Goal: Navigation & Orientation: Find specific page/section

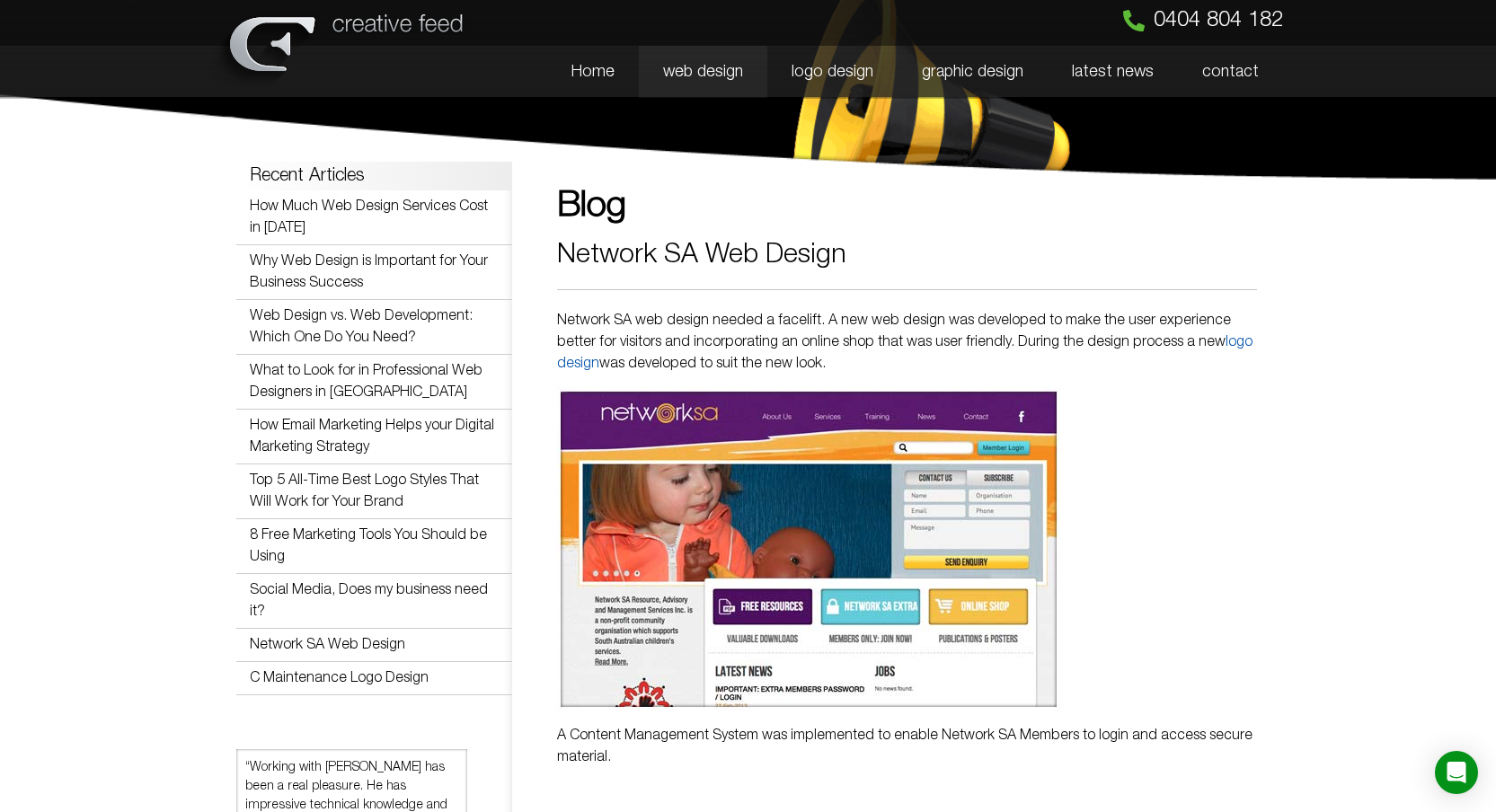
click at [705, 72] on link "web design" at bounding box center [703, 72] width 128 height 52
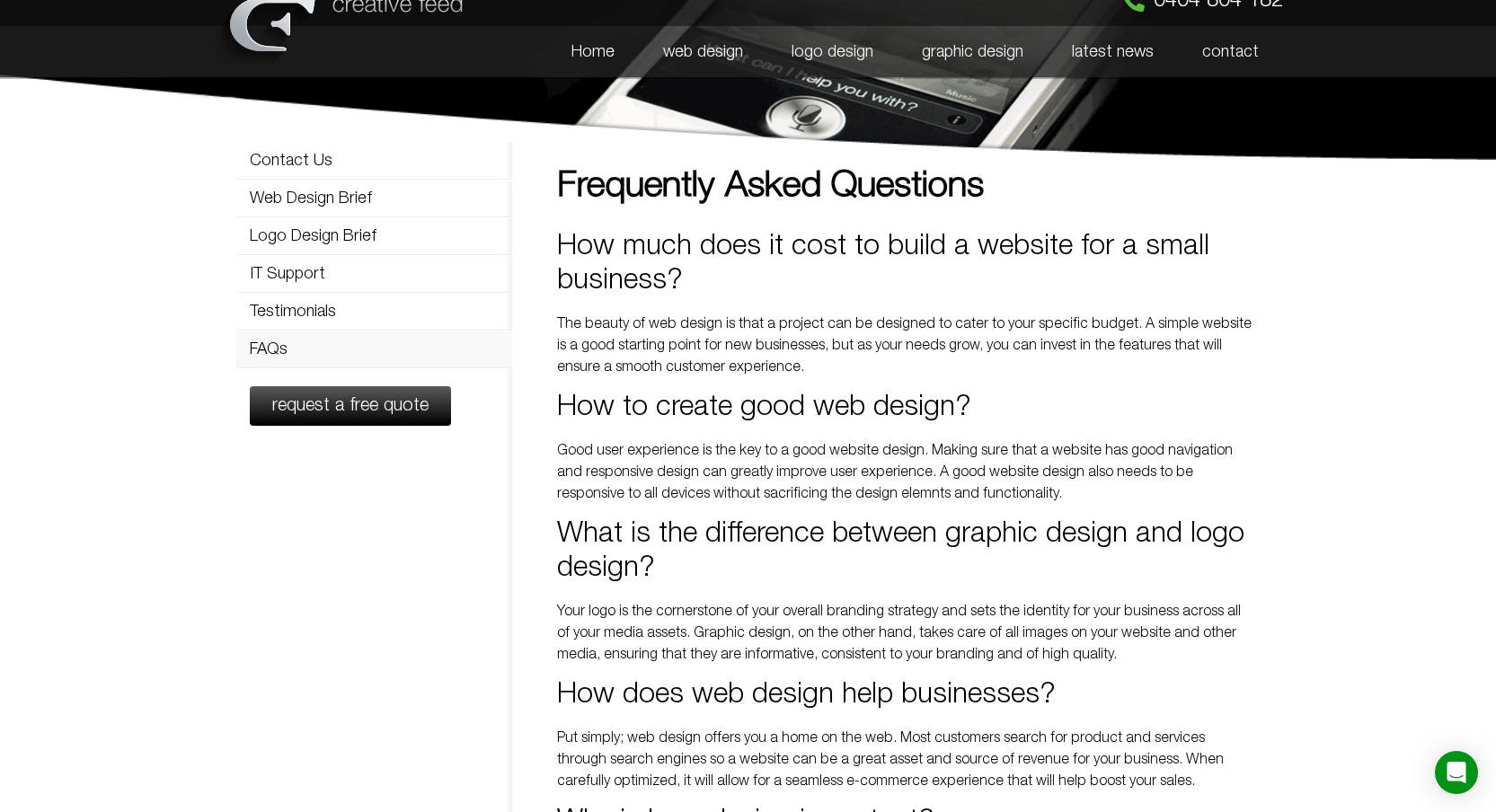
scroll to position [11, 0]
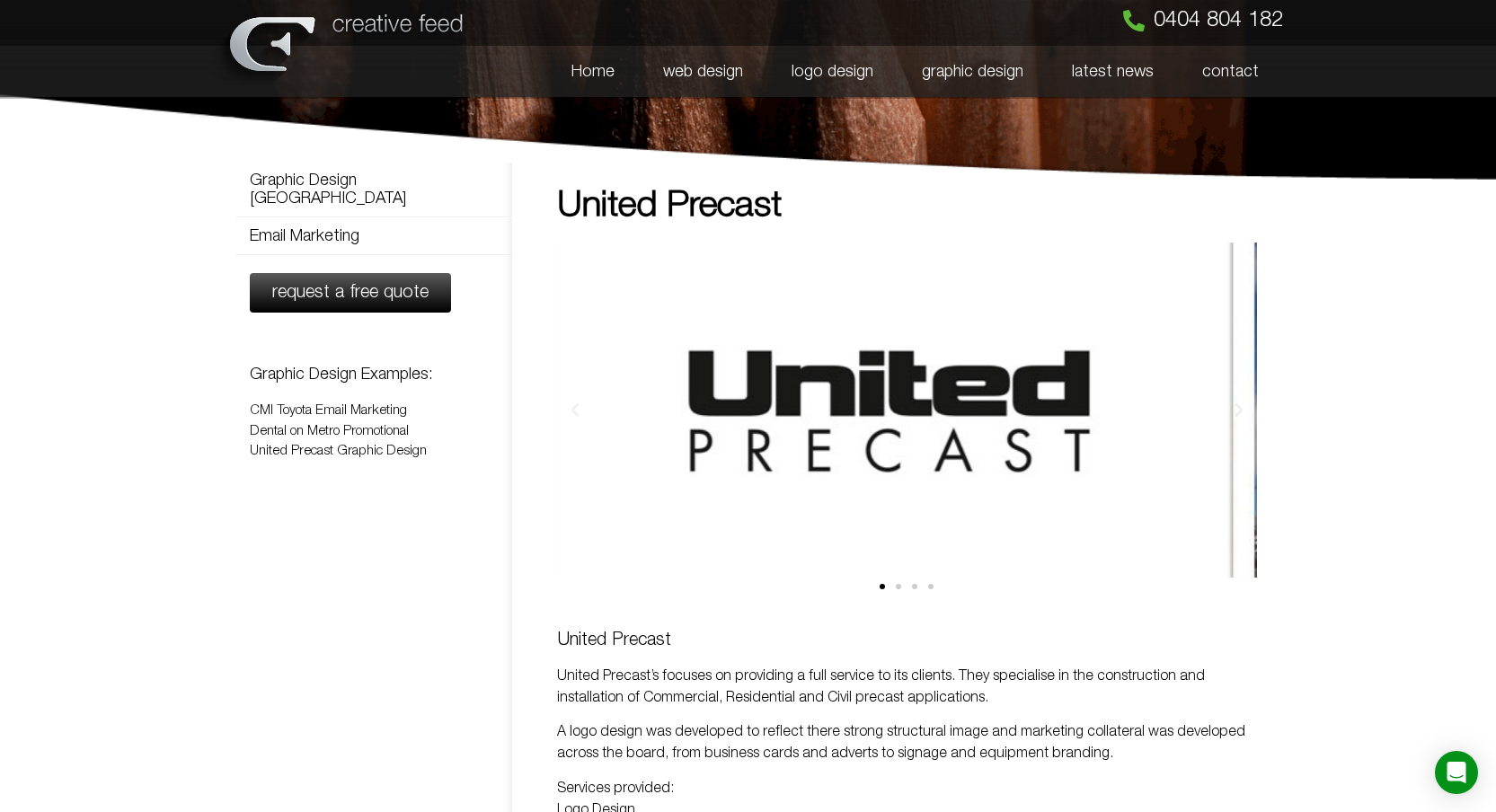
click at [642, 452] on div "slider-united1" at bounding box center [889, 410] width 698 height 335
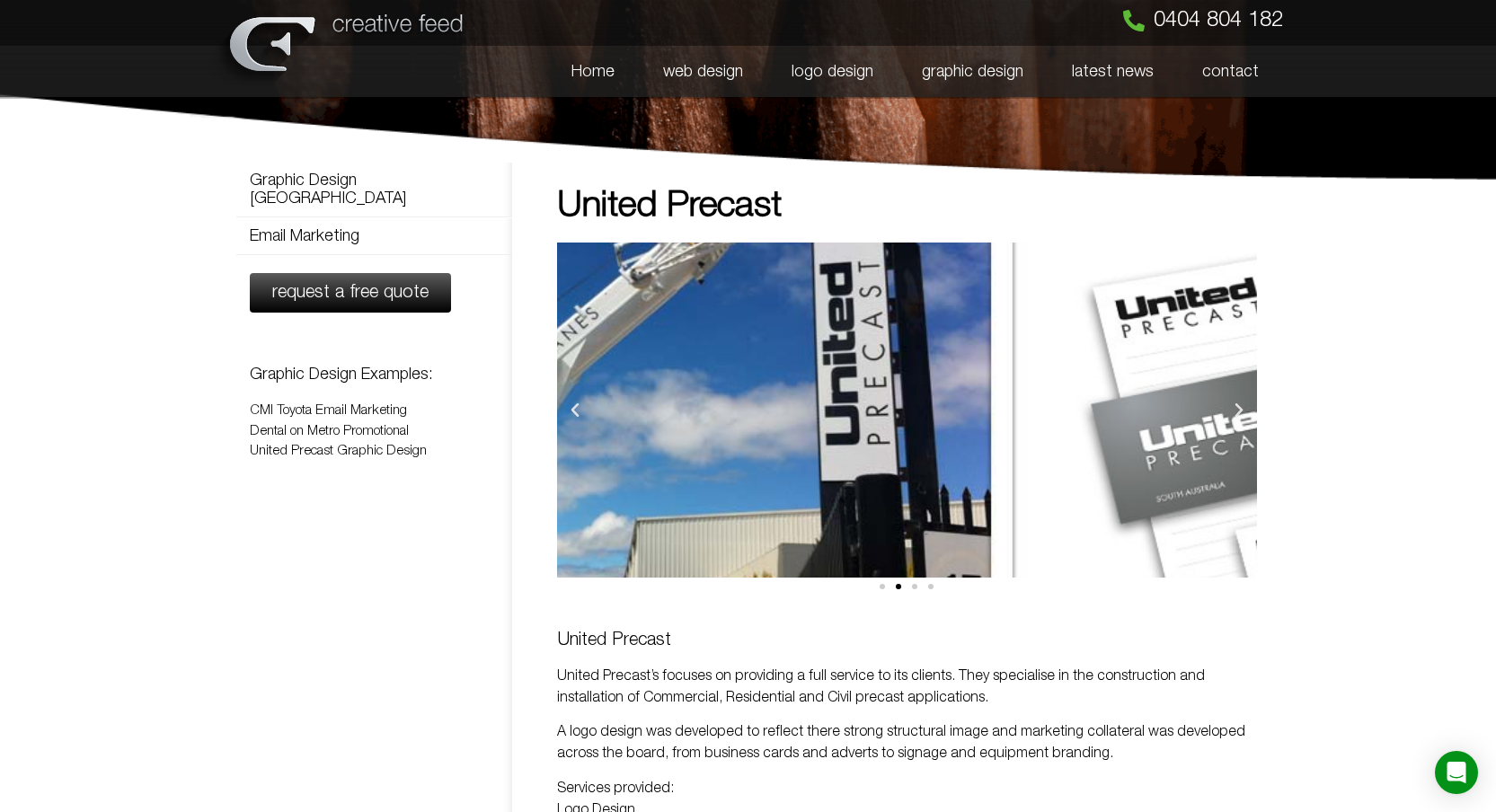
click at [731, 438] on div "slider-united3" at bounding box center [647, 410] width 698 height 335
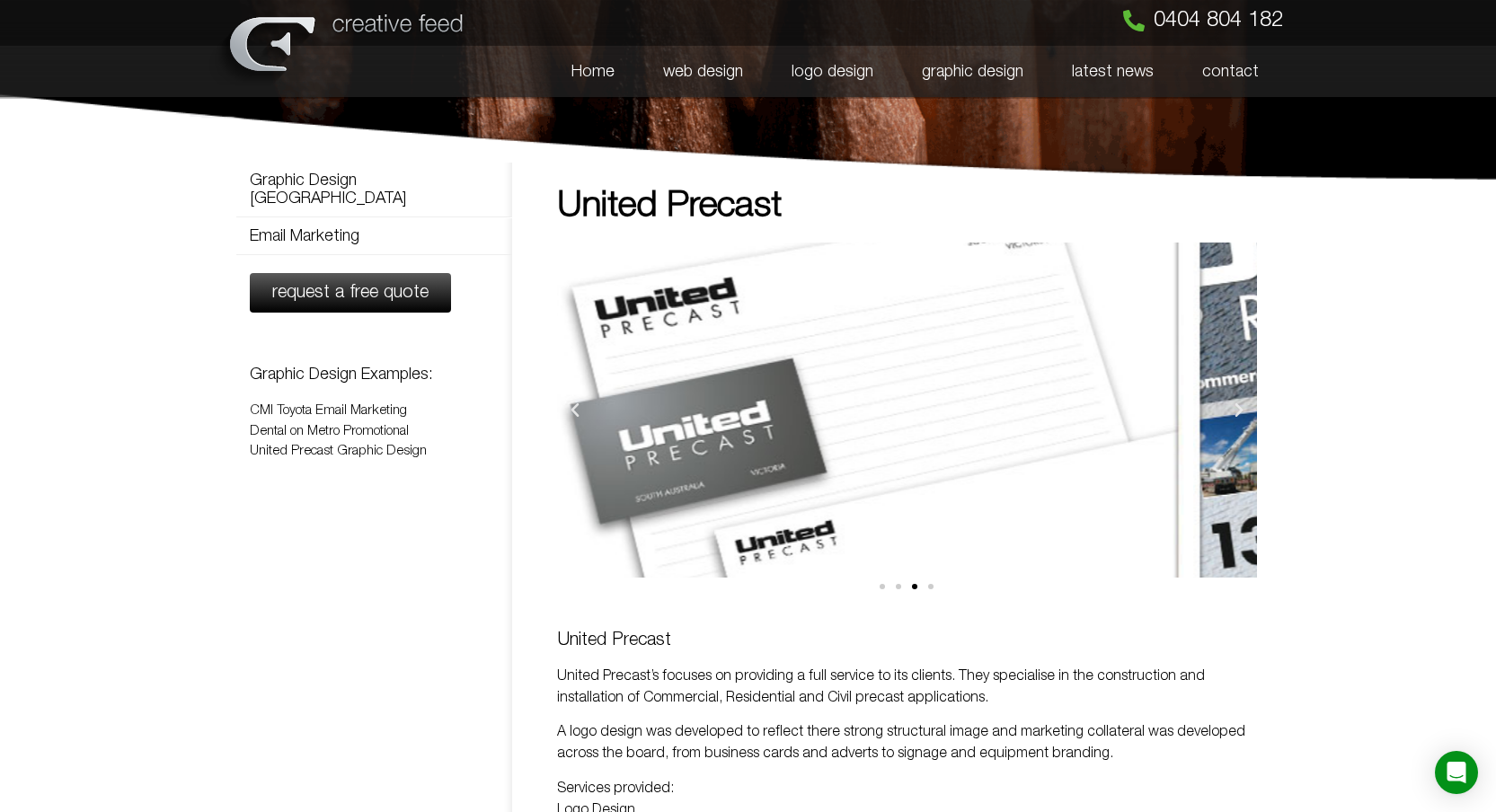
click at [1308, 424] on section "Graphic Design Adelaide Email Marketing Graphic Design Adelaide Email Marketing…" at bounding box center [748, 543] width 1496 height 710
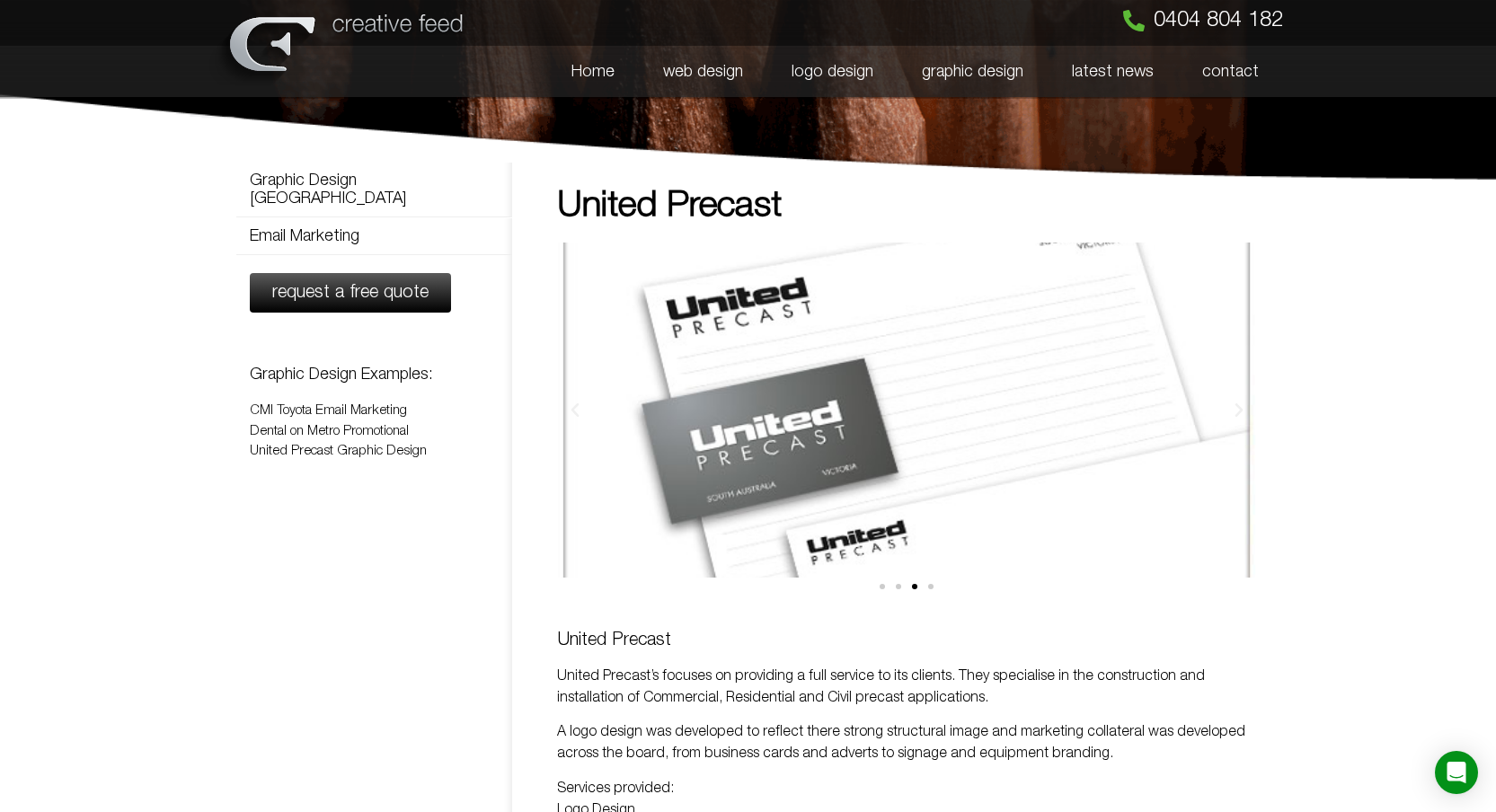
click at [1261, 423] on section "Graphic Design Adelaide Email Marketing Graphic Design Adelaide Email Marketing…" at bounding box center [748, 543] width 1496 height 710
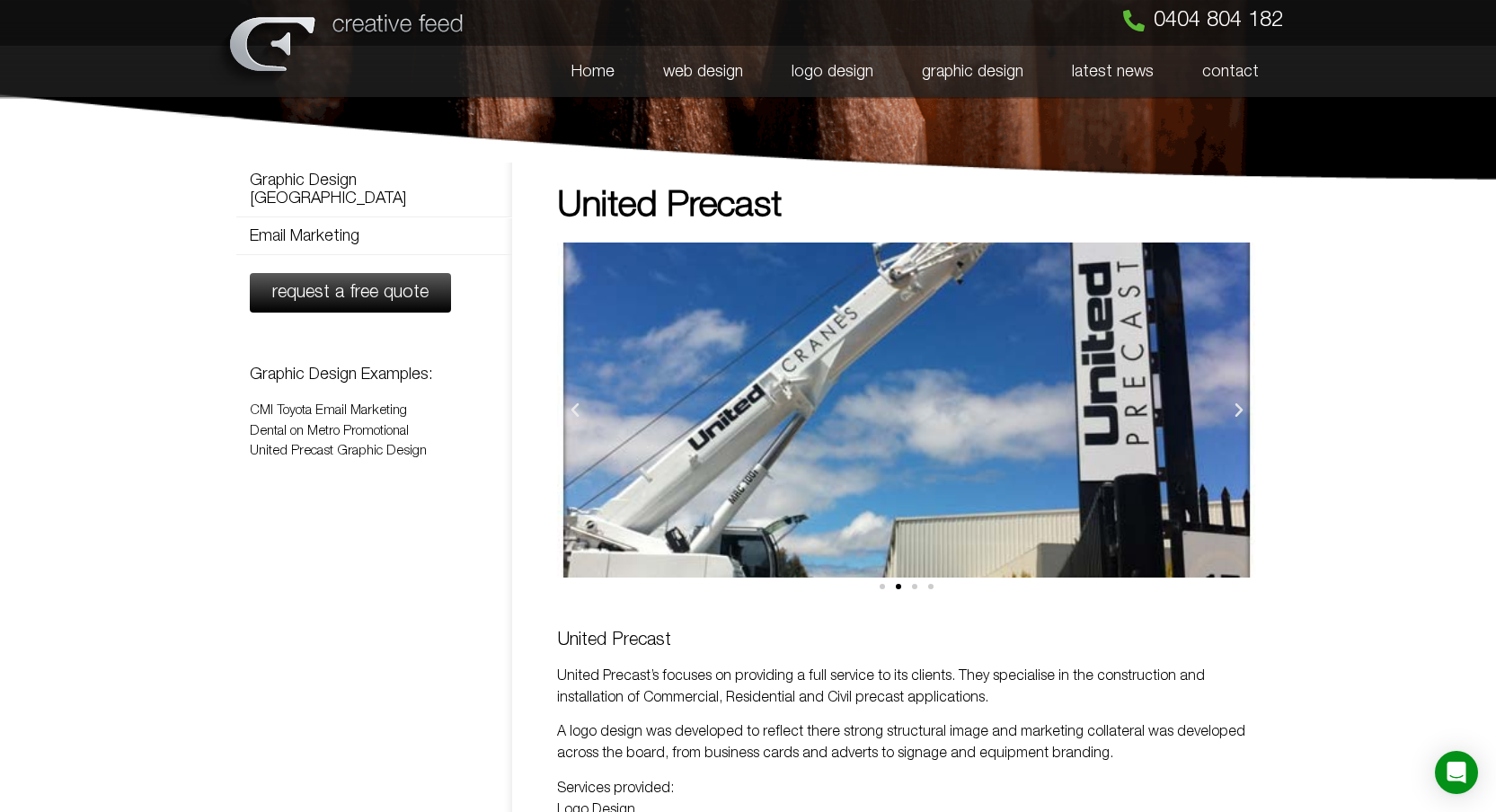
click at [838, 444] on div "slider-united3" at bounding box center [905, 410] width 698 height 335
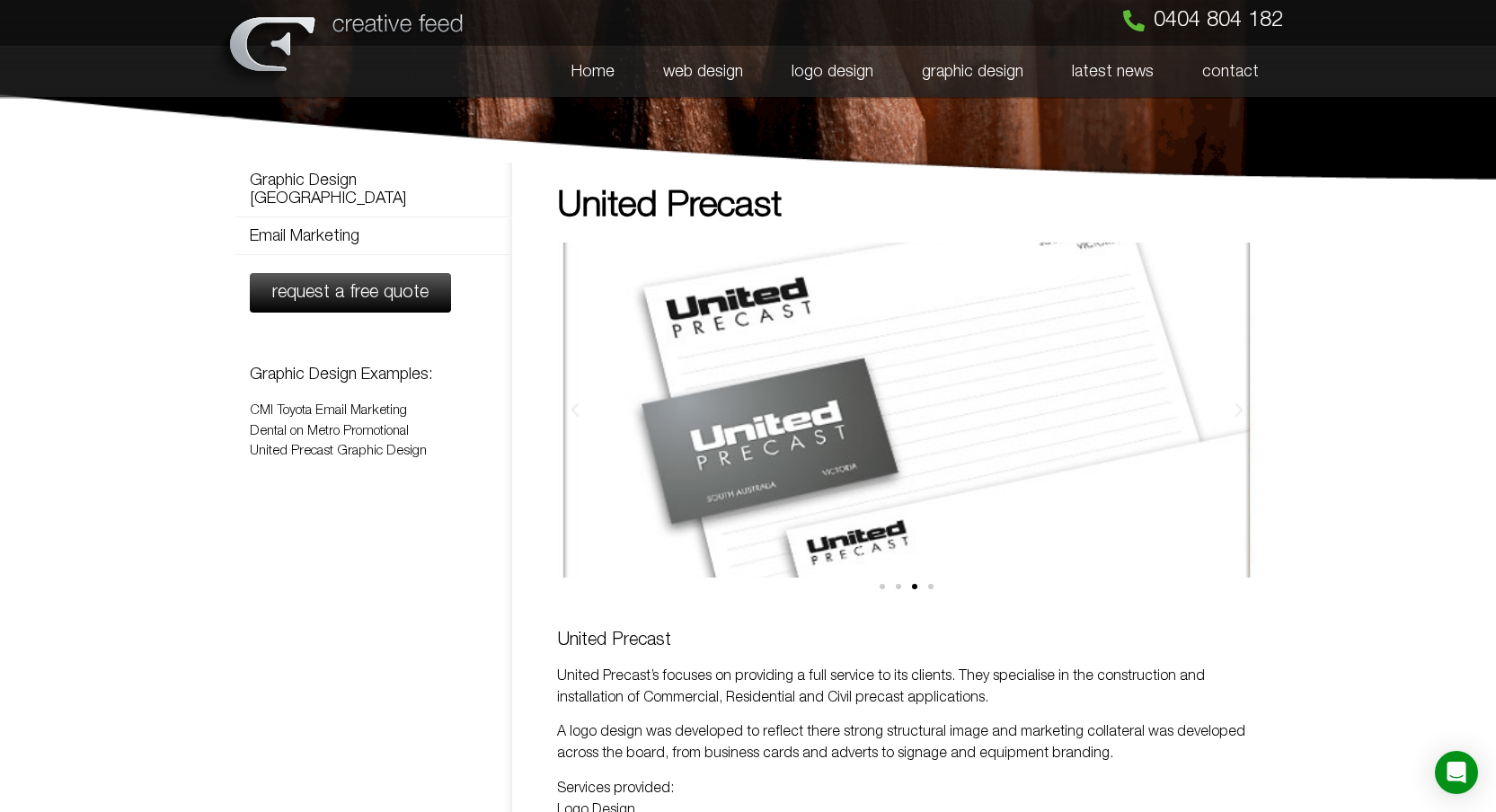
click at [900, 423] on div "slider-united2" at bounding box center [905, 410] width 698 height 335
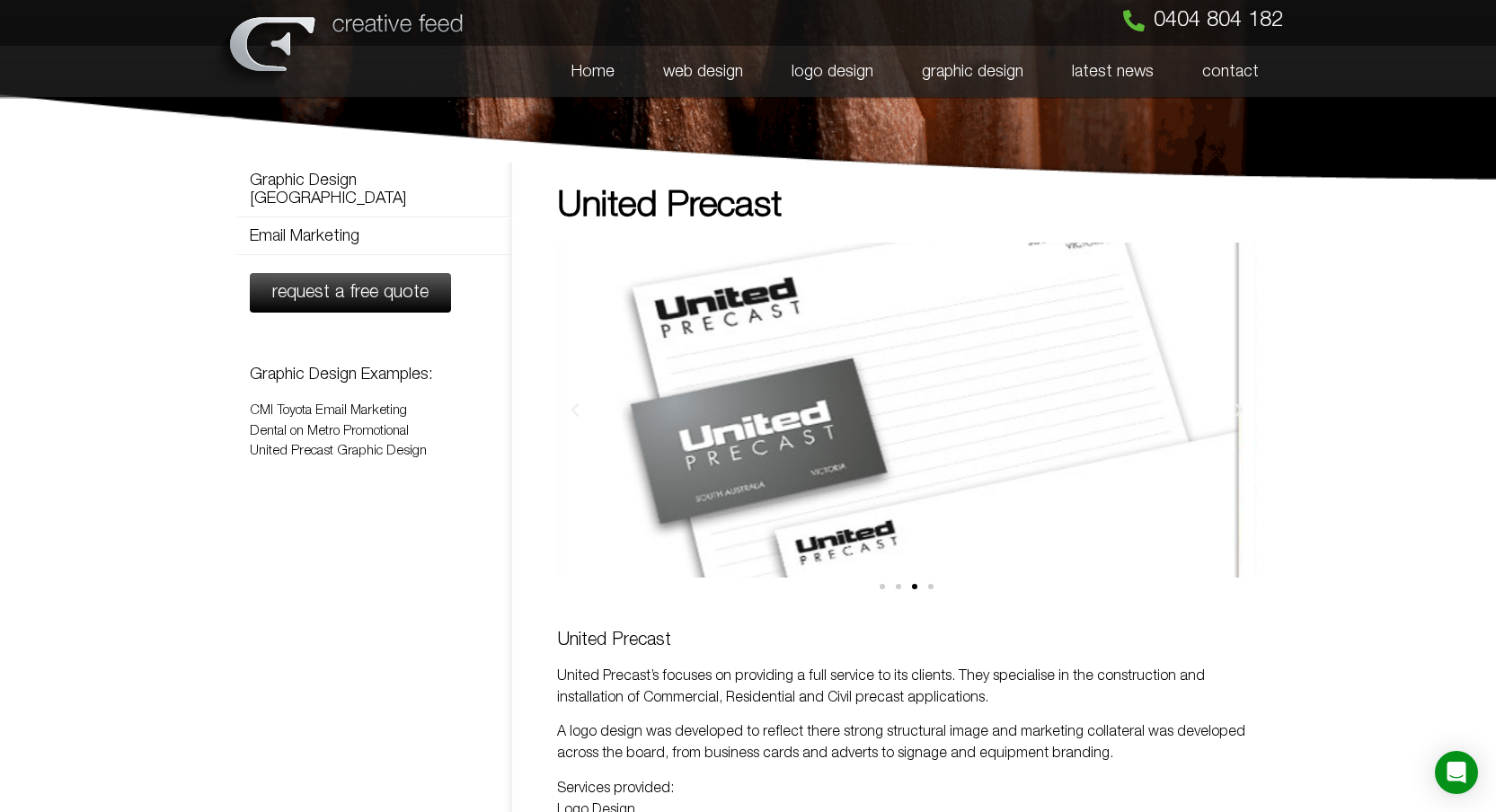
click at [754, 424] on div "slider-united2" at bounding box center [895, 410] width 698 height 335
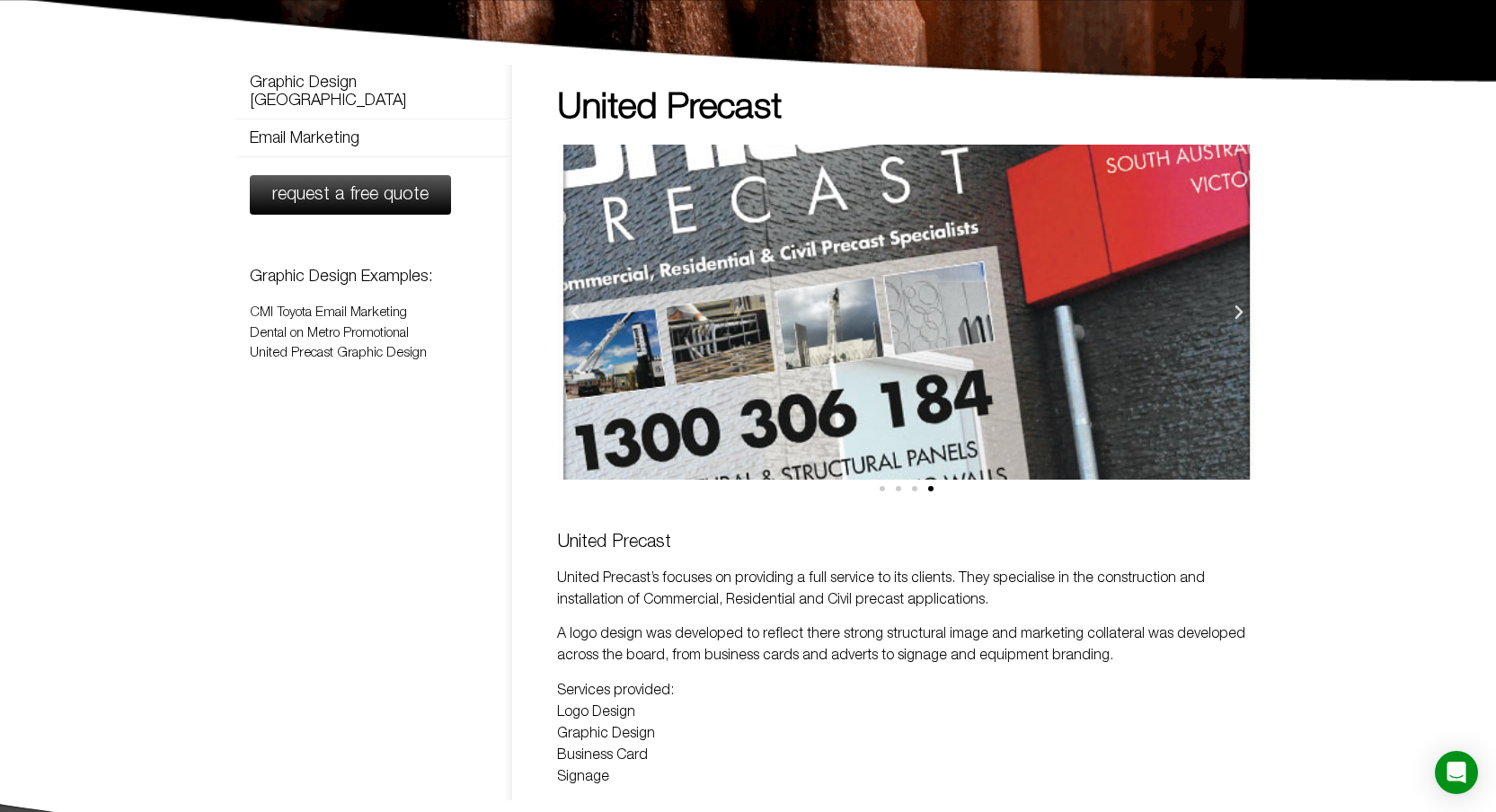
scroll to position [102, 0]
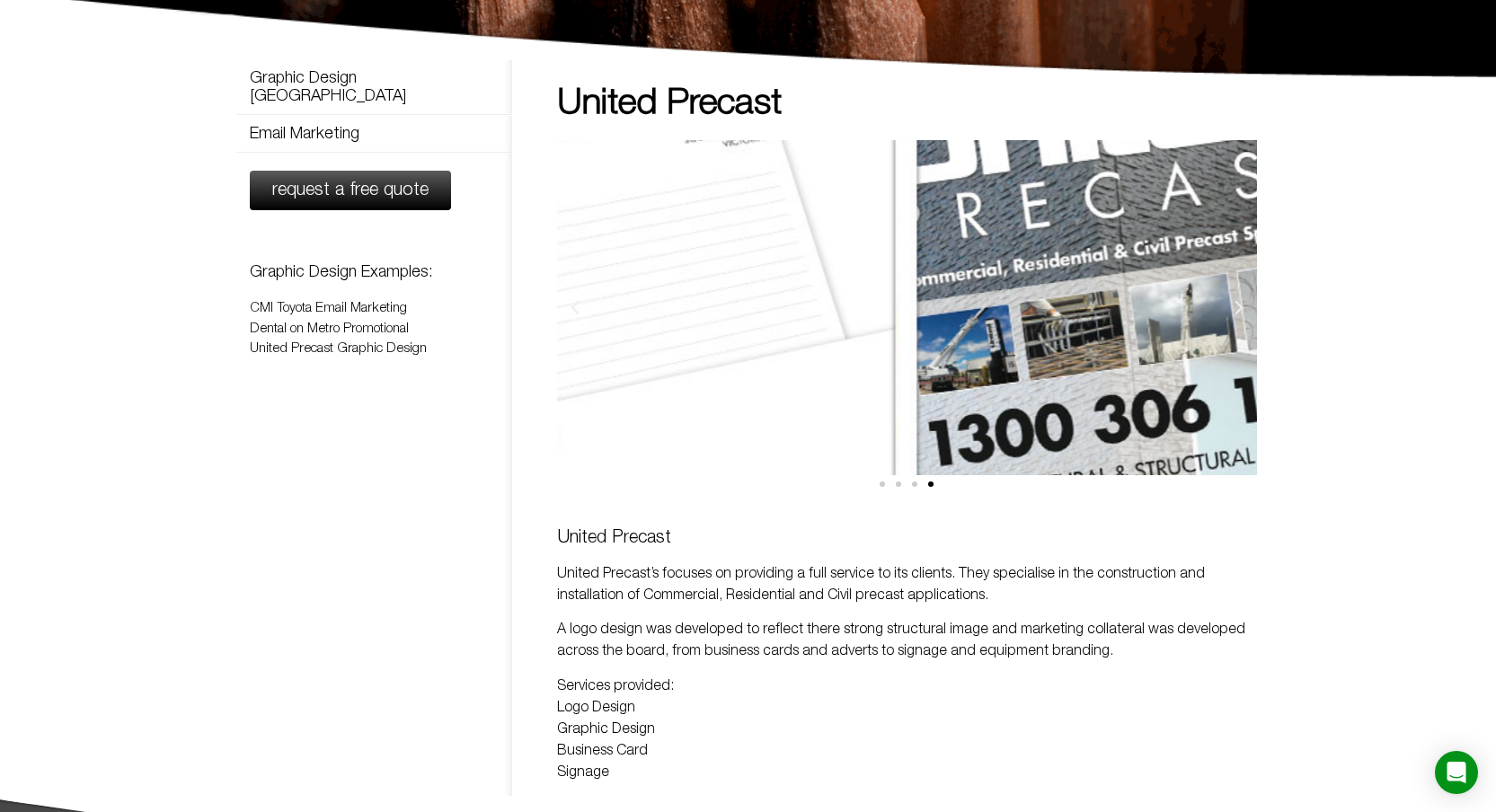
click at [1173, 416] on div "slider-united4" at bounding box center [1260, 307] width 698 height 335
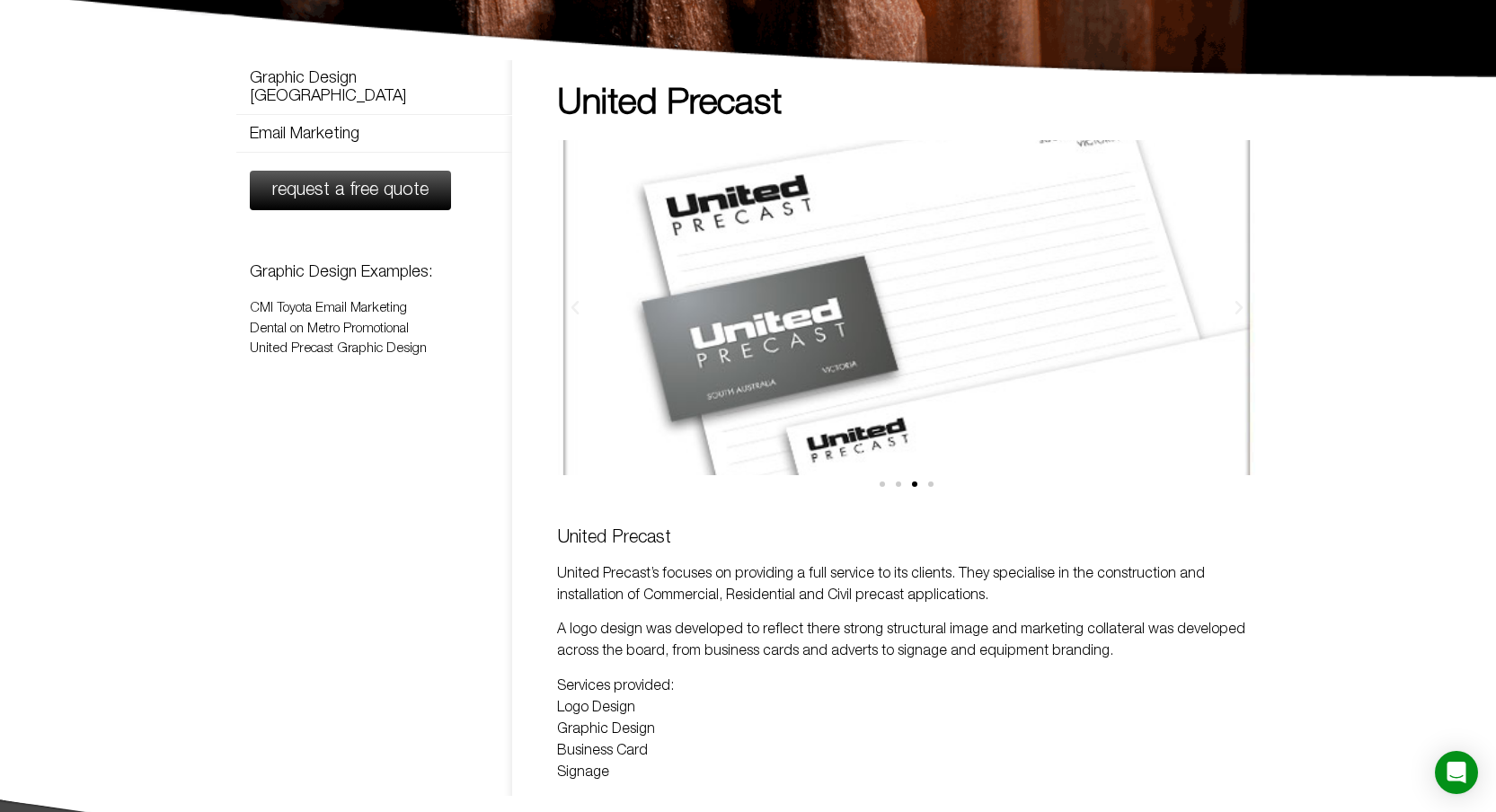
click at [1367, 430] on section "Graphic Design Adelaide Email Marketing Graphic Design Adelaide Email Marketing…" at bounding box center [748, 441] width 1496 height 710
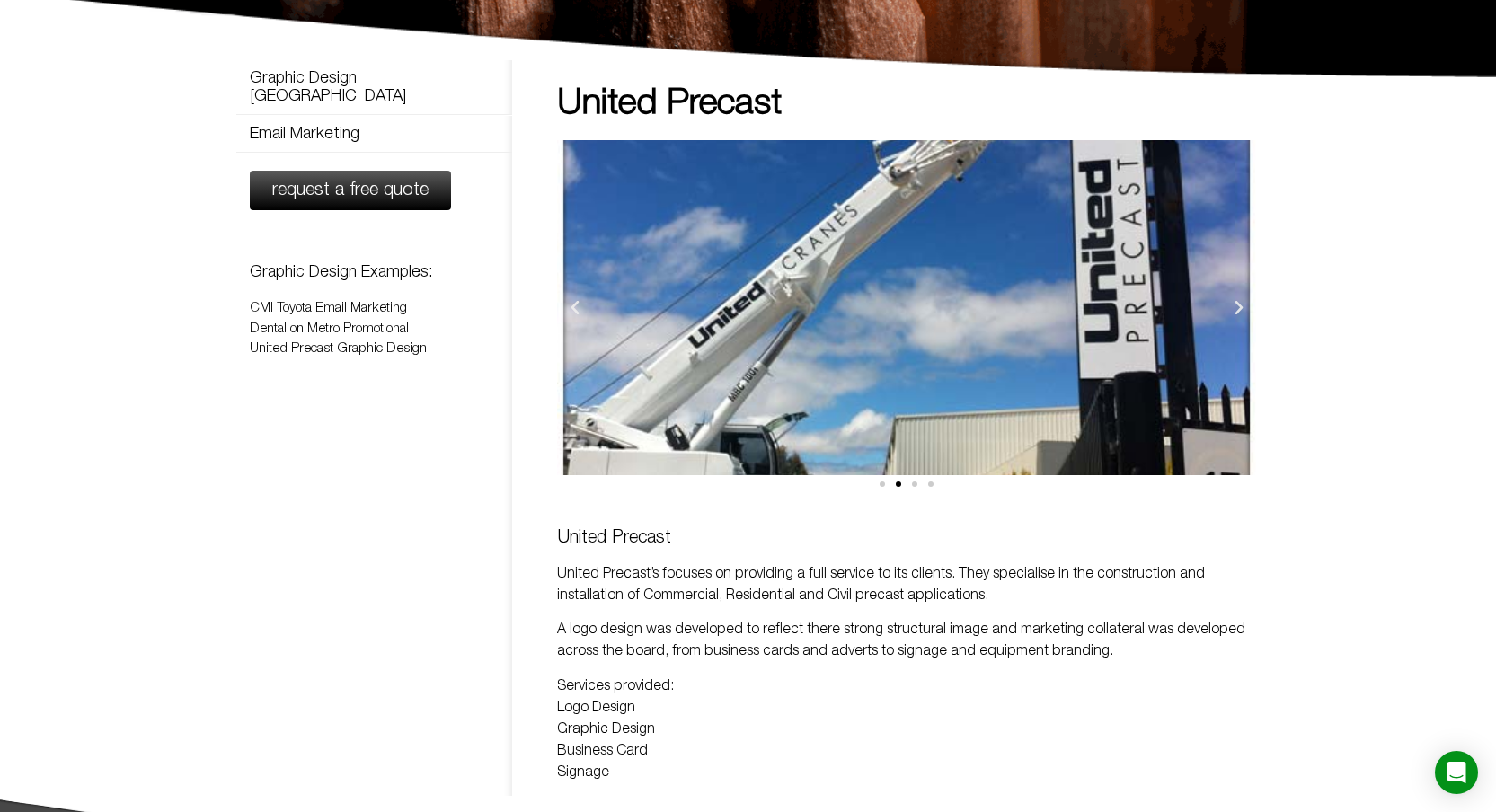
click at [372, 342] on link "United Precast Graphic Design" at bounding box center [338, 348] width 177 height 13
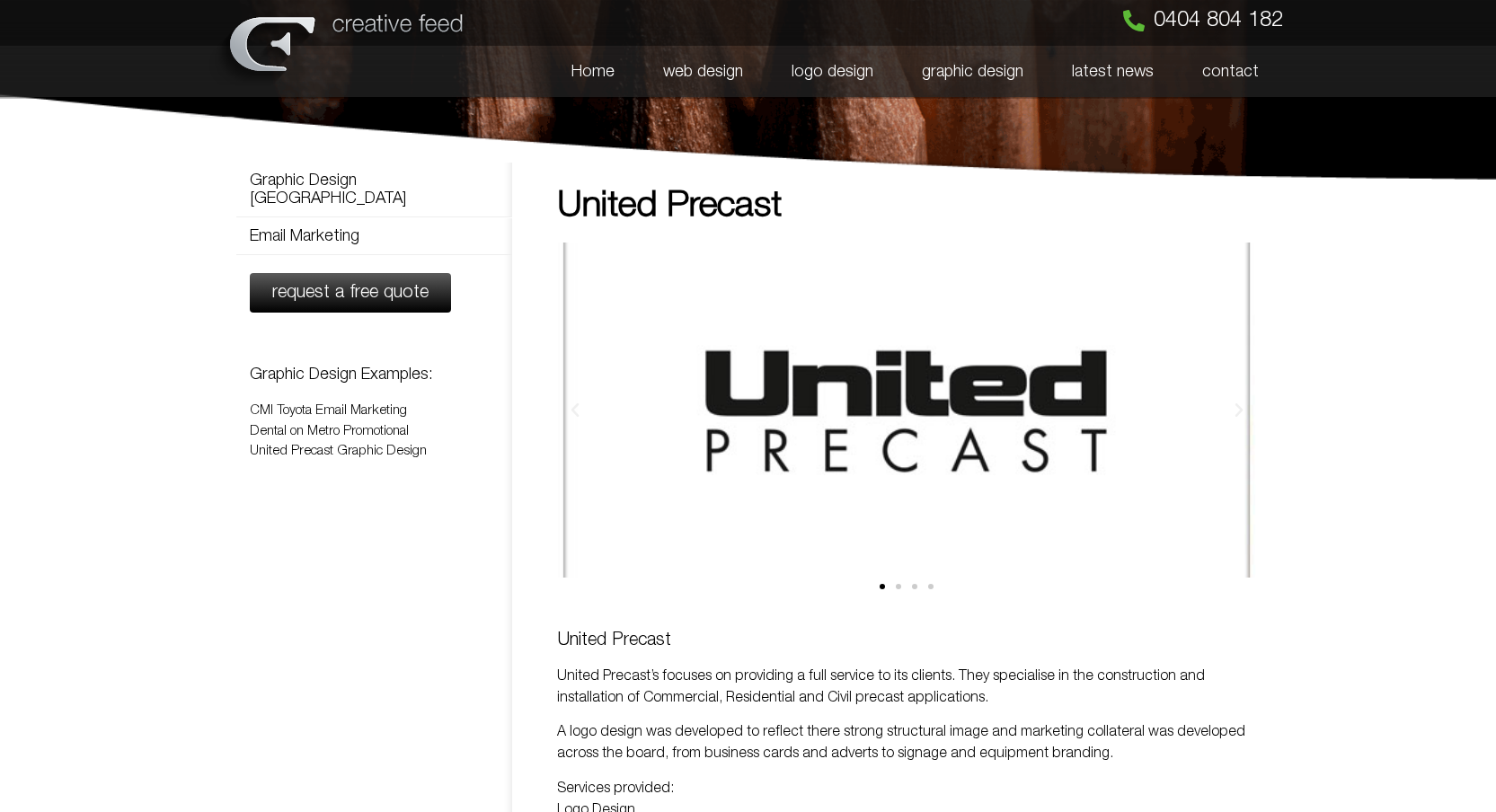
click at [364, 422] on div "Dental on Metro Promotional" at bounding box center [374, 431] width 250 height 20
click at [369, 424] on link "Dental on Metro Promotional" at bounding box center [329, 430] width 159 height 13
